Goal: Information Seeking & Learning: Learn about a topic

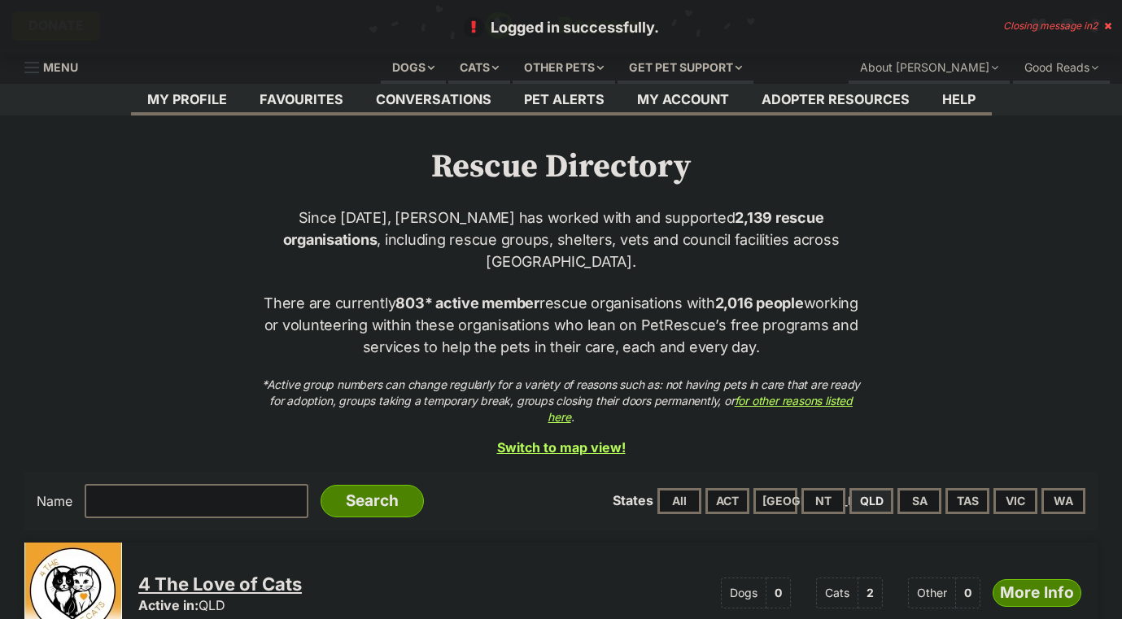
click at [188, 94] on link "My profile" at bounding box center [187, 100] width 112 height 32
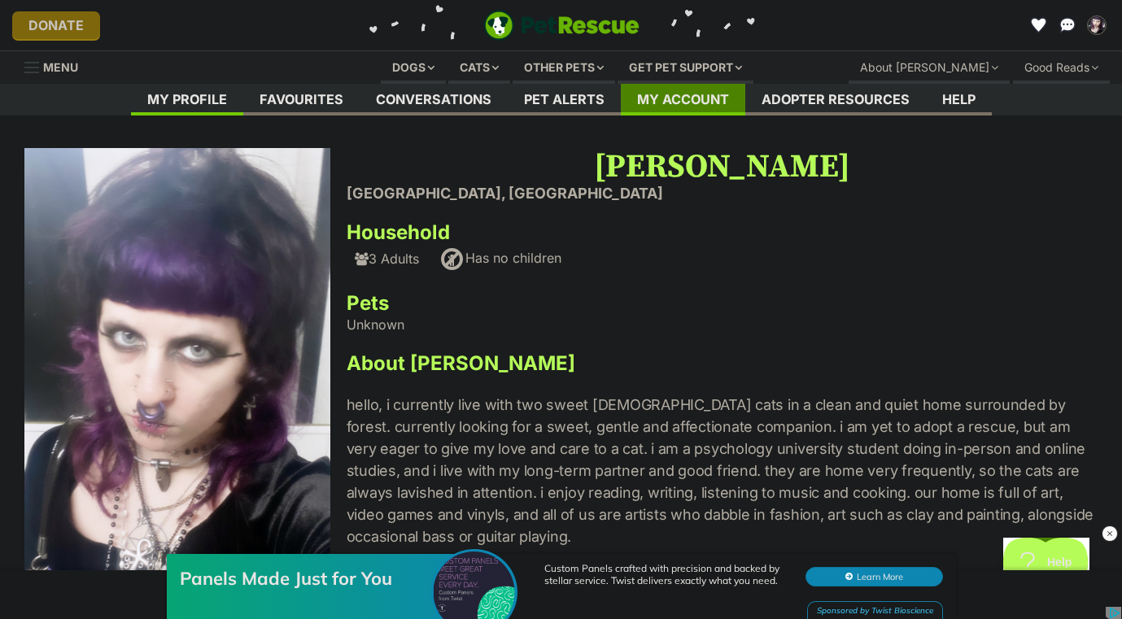
click at [674, 95] on link "My account" at bounding box center [683, 100] width 124 height 32
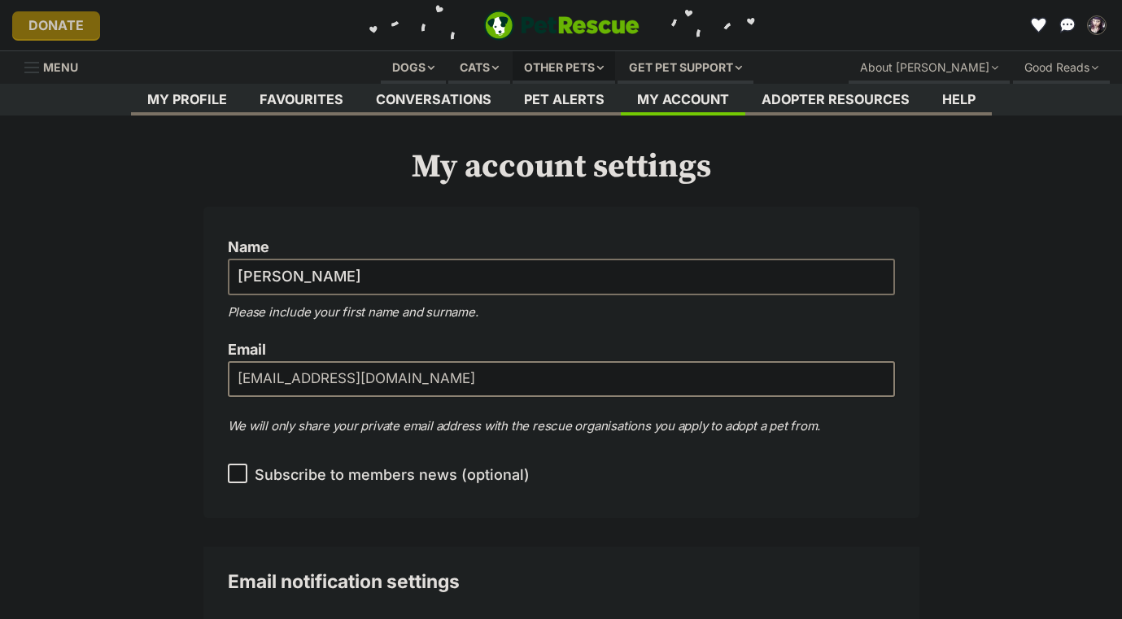
click at [557, 63] on div "Other pets" at bounding box center [564, 67] width 103 height 33
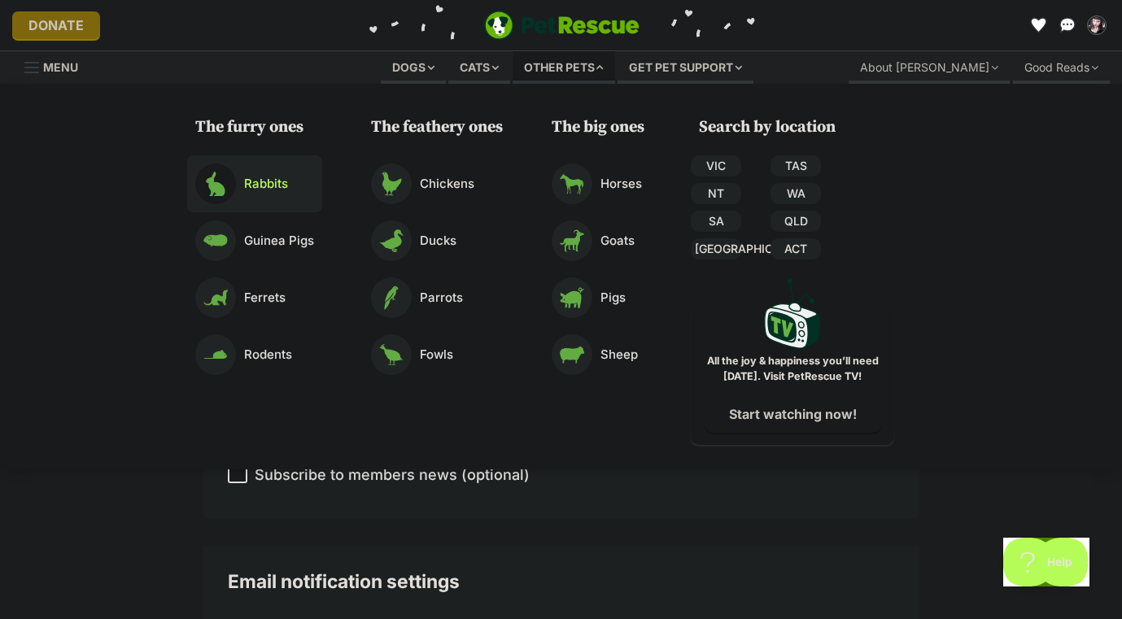
click at [263, 180] on p "Rabbits" at bounding box center [266, 184] width 44 height 19
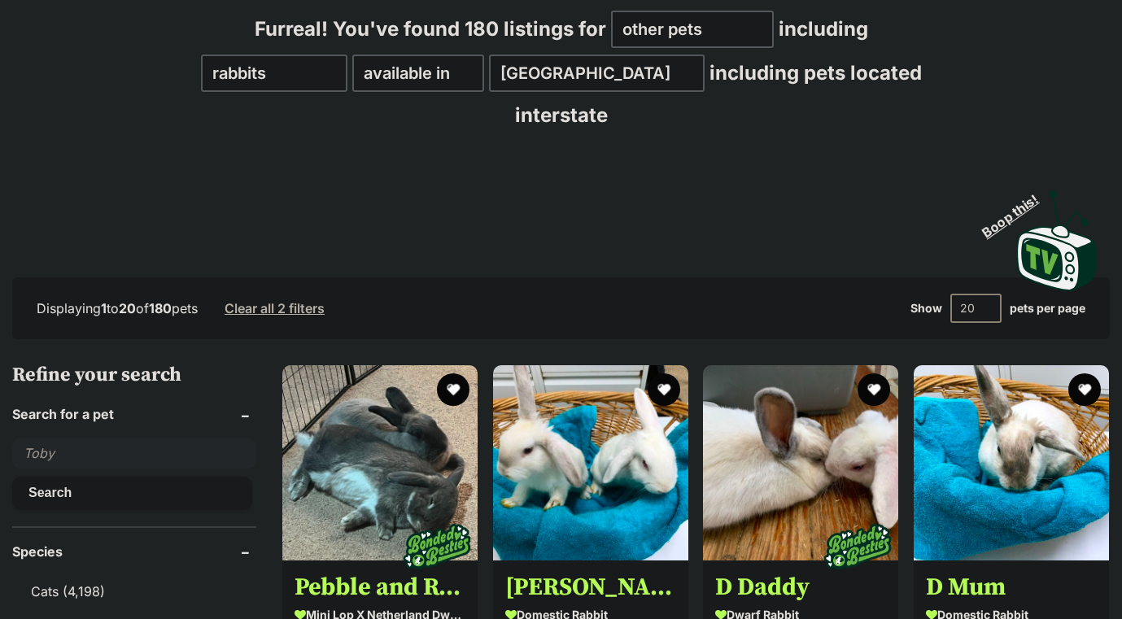
scroll to position [205, 0]
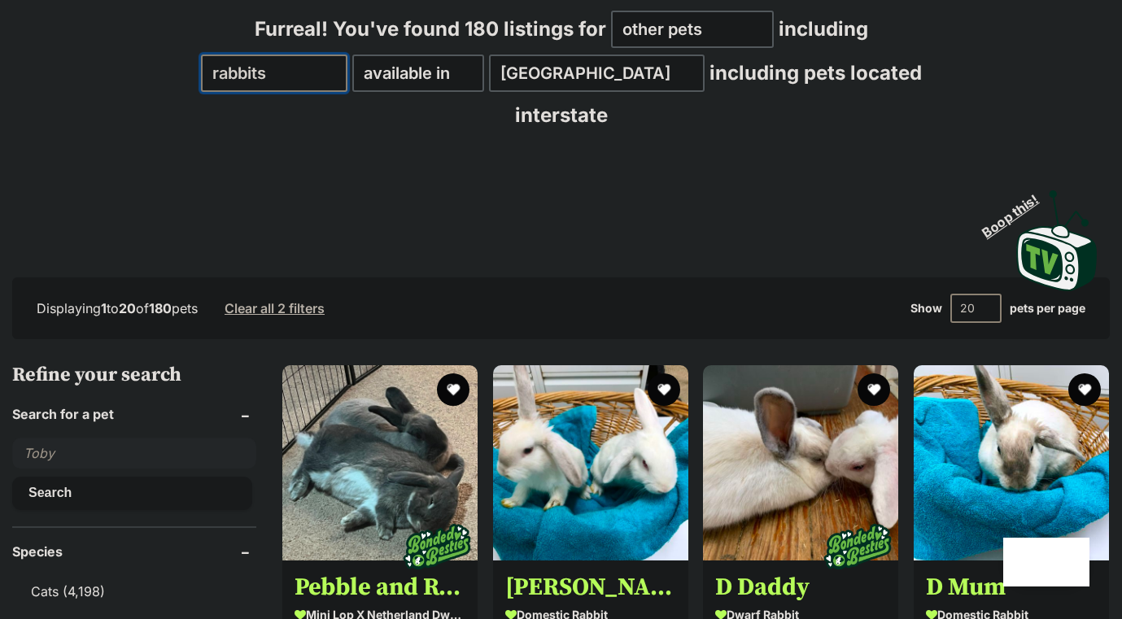
click at [312, 92] on select "all other pets Birds Chickens Cows Ducks Ferrets Fowls Goats Guinea Pigs Horses…" at bounding box center [274, 73] width 146 height 37
click at [336, 92] on select "all other pets Birds Chickens Cows Ducks Ferrets Fowls Goats Guinea Pigs Horses…" at bounding box center [274, 73] width 146 height 37
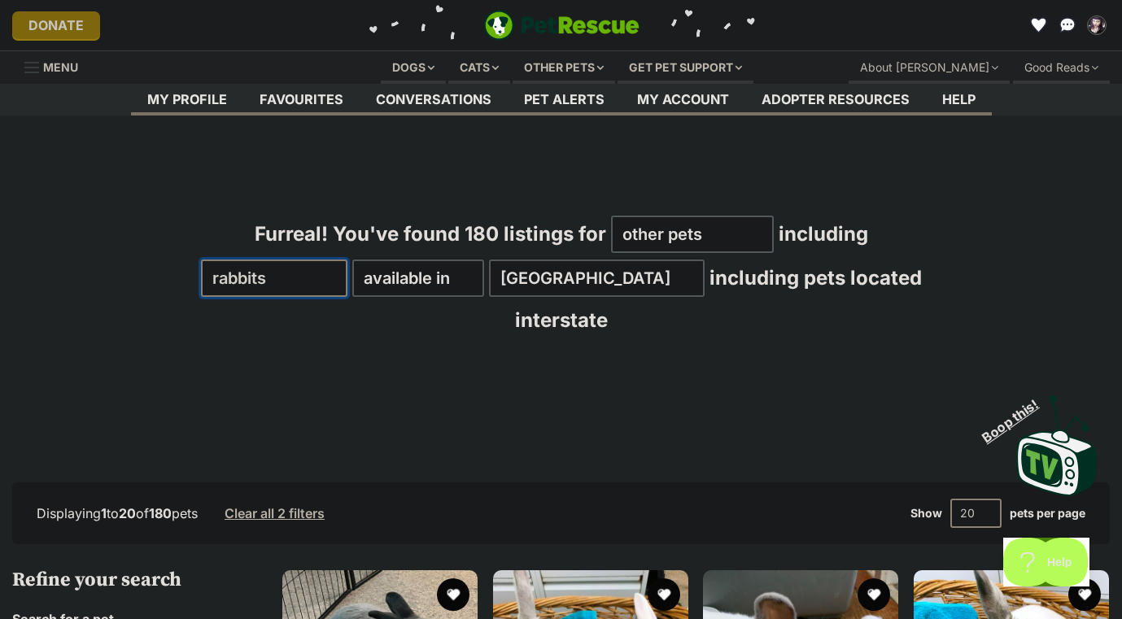
scroll to position [0, 0]
select select "Reptiles"
click option "Reptiles" at bounding box center [0, 0] width 0 height 0
